Goal: Information Seeking & Learning: Learn about a topic

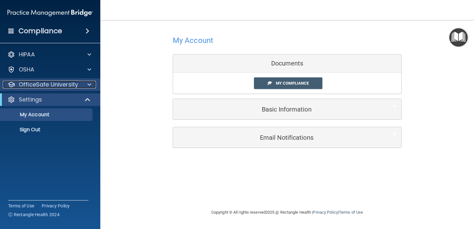
click at [86, 85] on div at bounding box center [89, 85] width 16 height 8
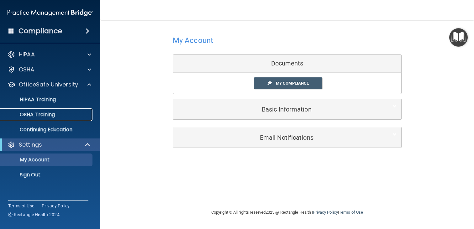
click at [42, 113] on p "OSHA Training" at bounding box center [29, 115] width 51 height 6
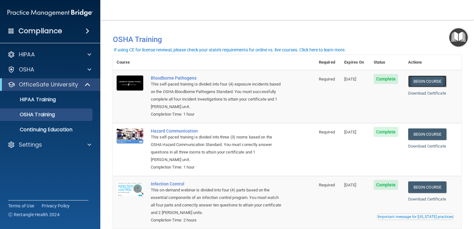
click at [433, 82] on link "Begin Course" at bounding box center [427, 82] width 38 height 12
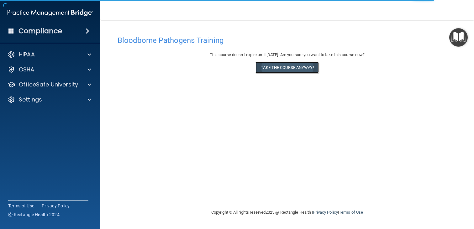
click at [301, 68] on button "Take the course anyway!" at bounding box center [287, 68] width 63 height 12
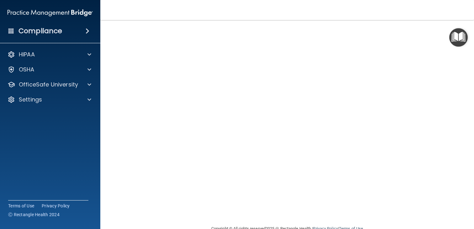
scroll to position [25, 0]
